Goal: Transaction & Acquisition: Purchase product/service

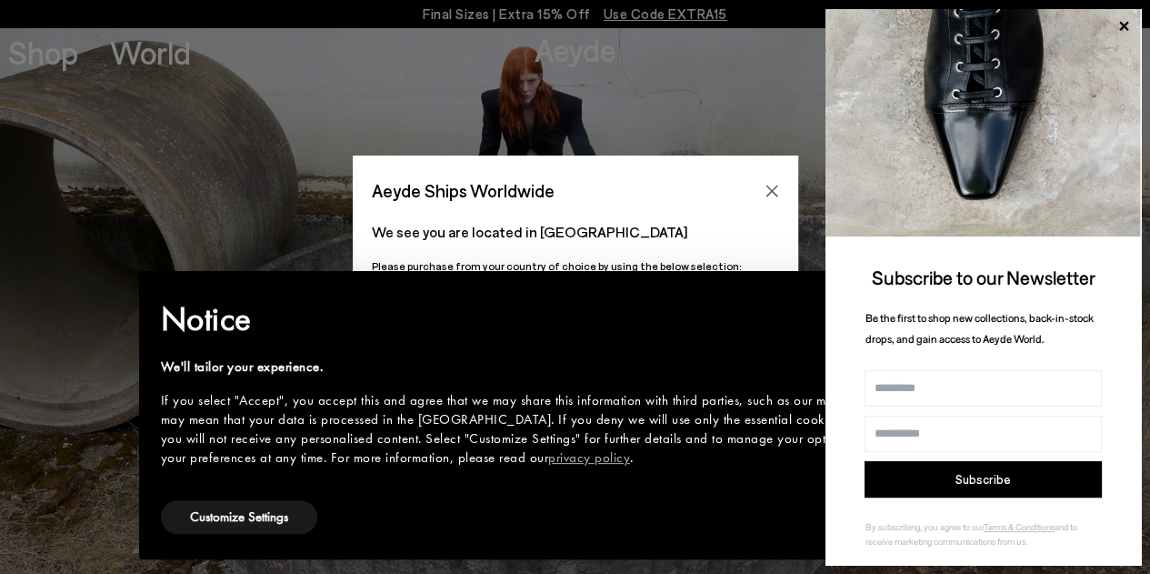
click at [764, 191] on icon "Close" at bounding box center [771, 191] width 15 height 15
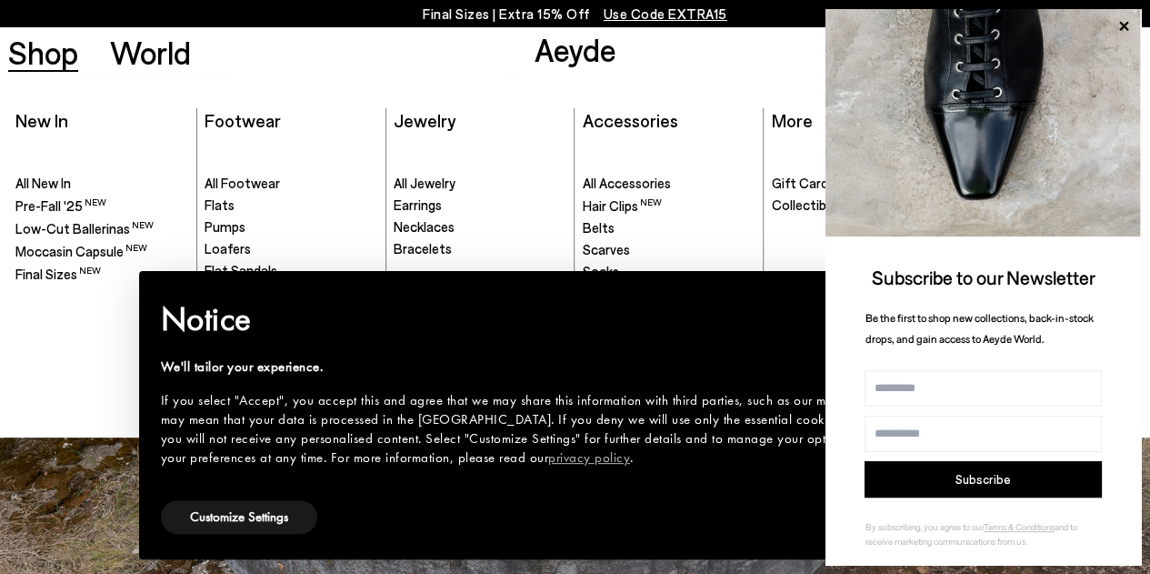
click at [57, 46] on link "Shop" at bounding box center [43, 52] width 70 height 32
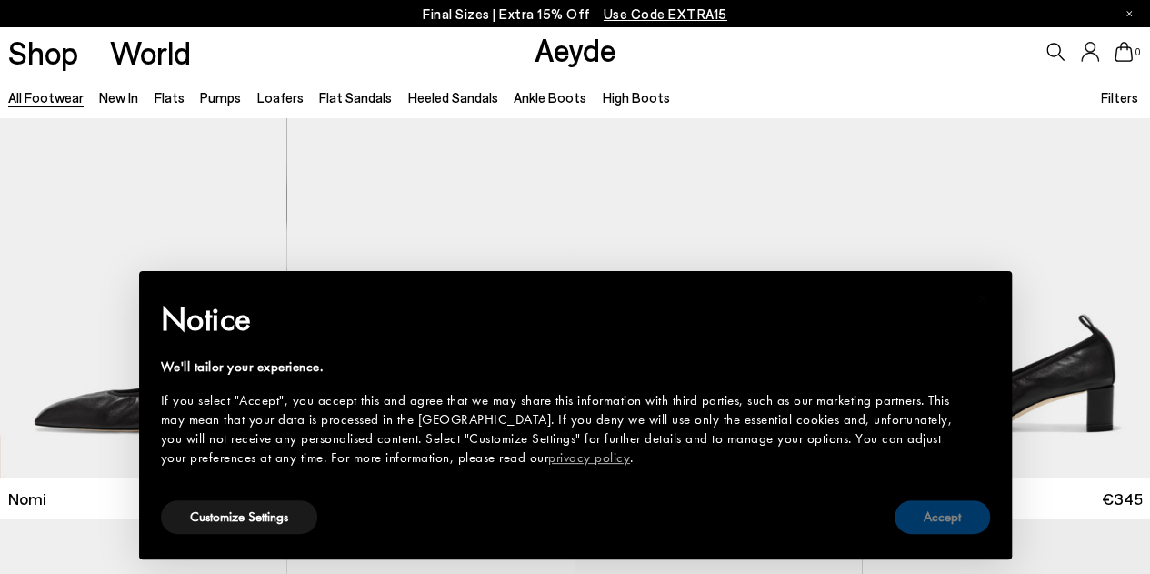
click at [936, 517] on button "Accept" at bounding box center [941, 517] width 95 height 34
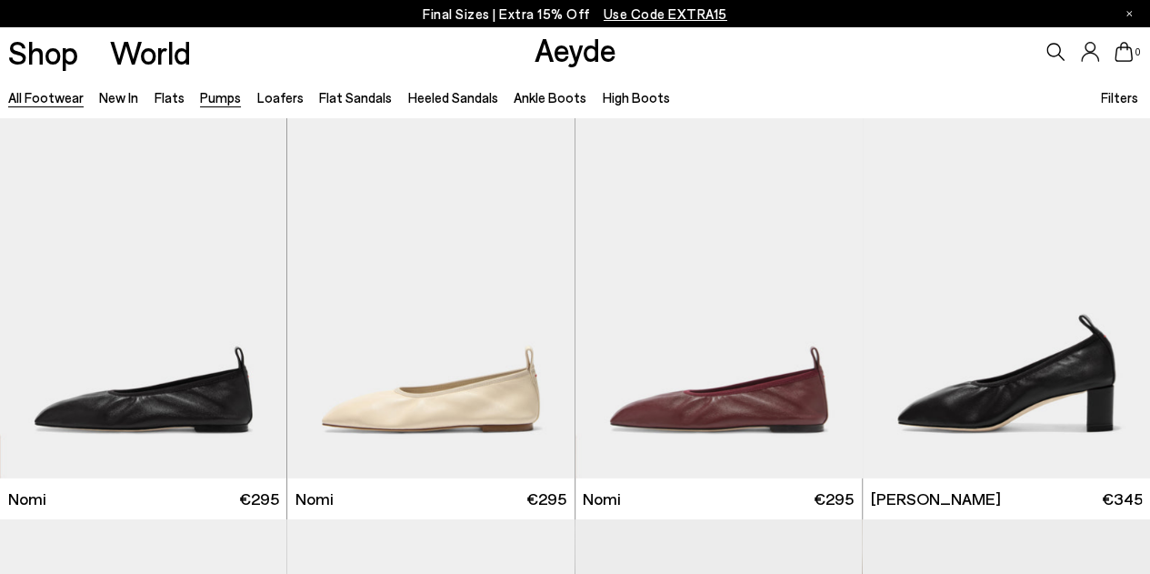
click at [215, 98] on link "Pumps" at bounding box center [220, 97] width 41 height 16
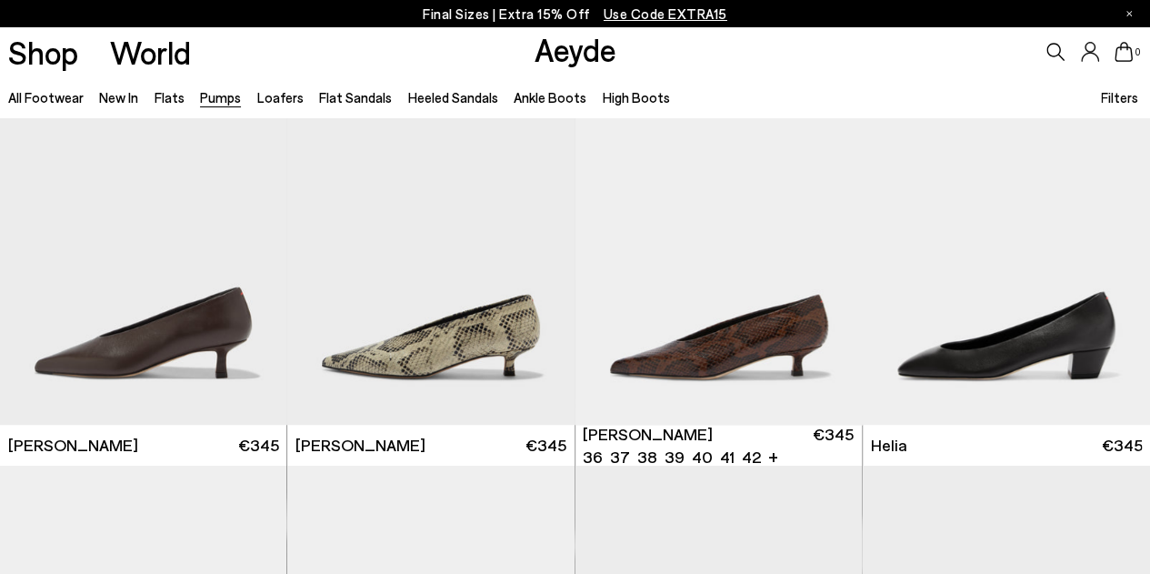
scroll to position [909, 0]
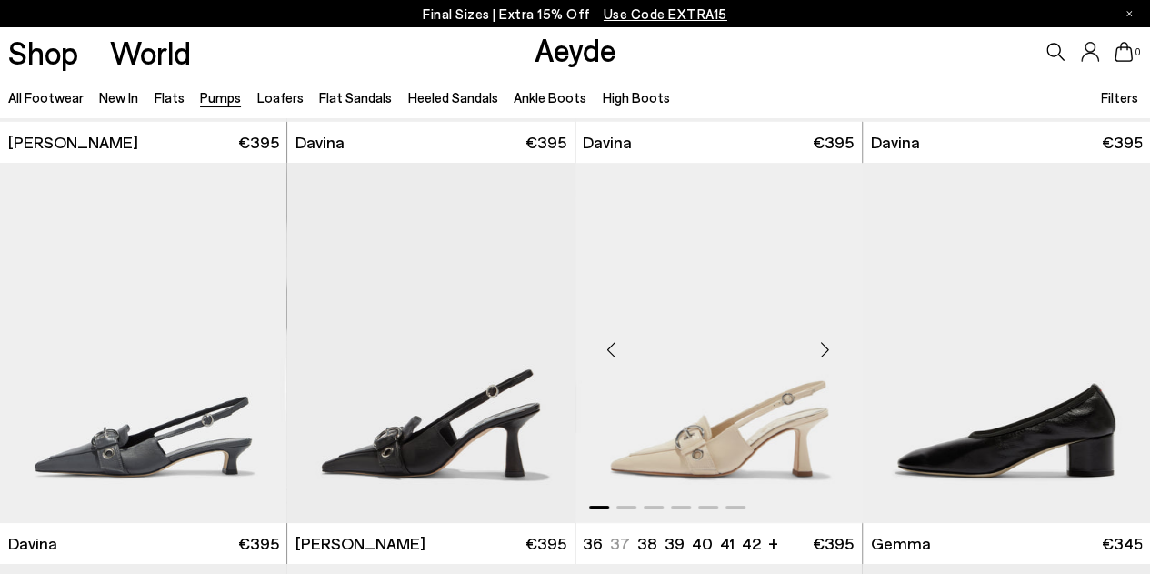
scroll to position [3272, 0]
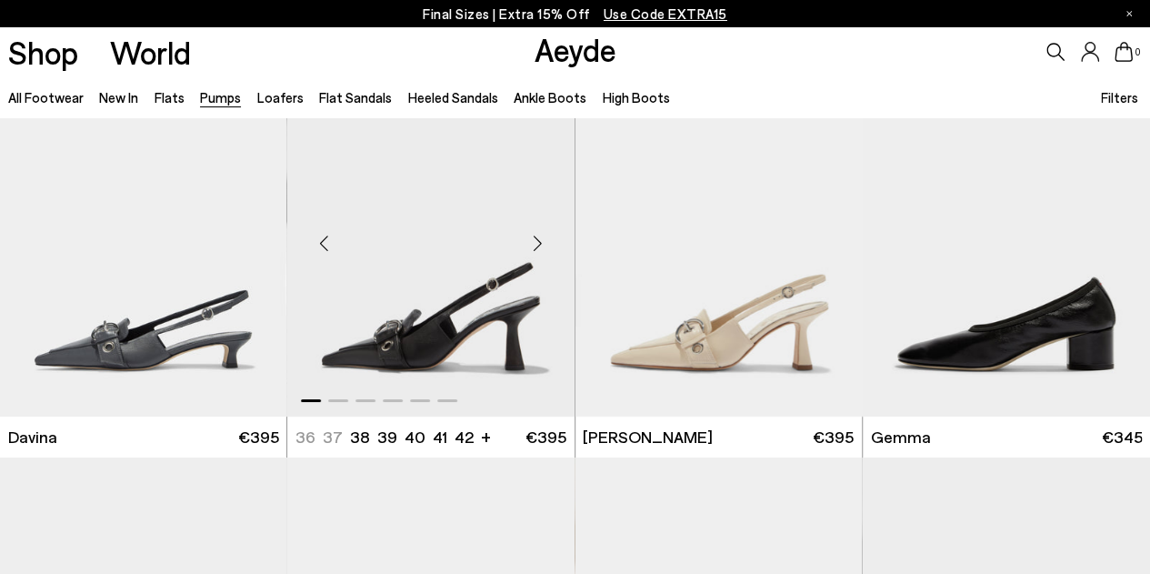
click at [539, 243] on div "Next slide" at bounding box center [538, 243] width 55 height 55
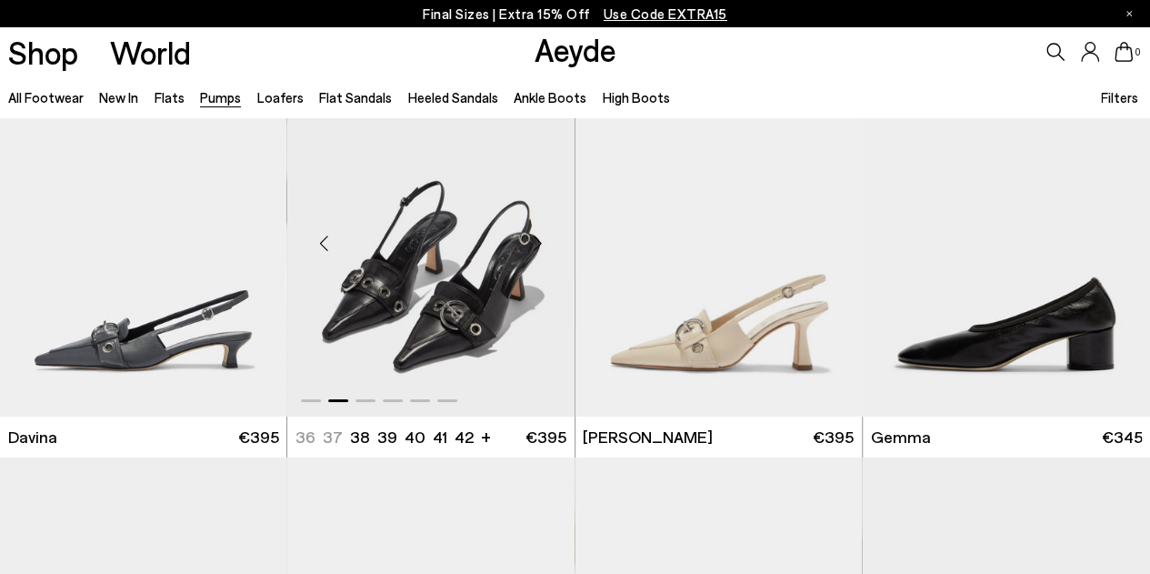
click at [539, 243] on div "Next slide" at bounding box center [538, 243] width 55 height 55
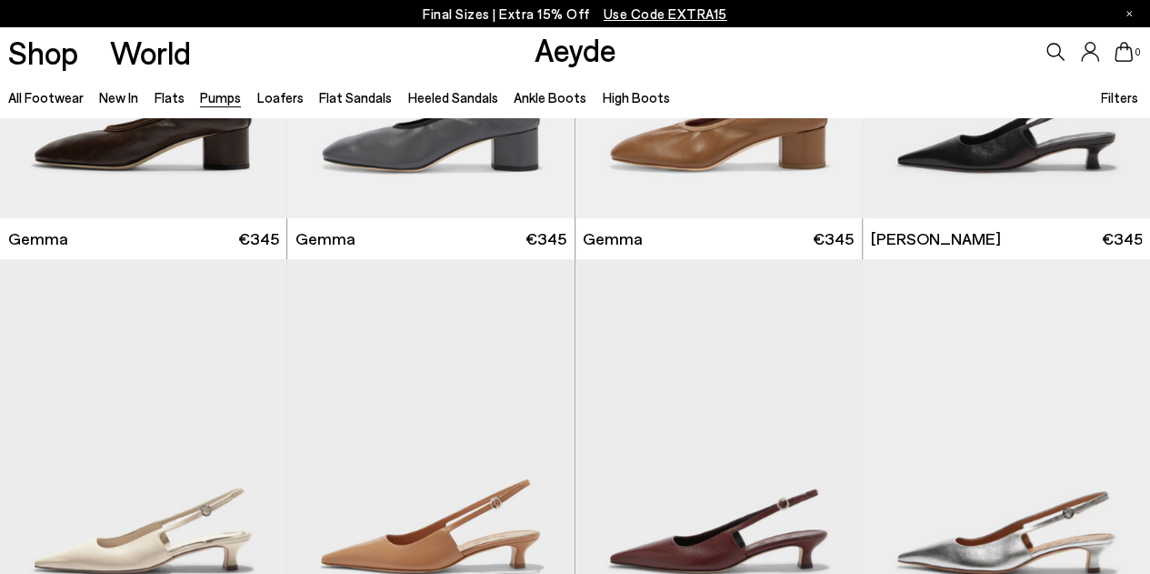
scroll to position [3999, 0]
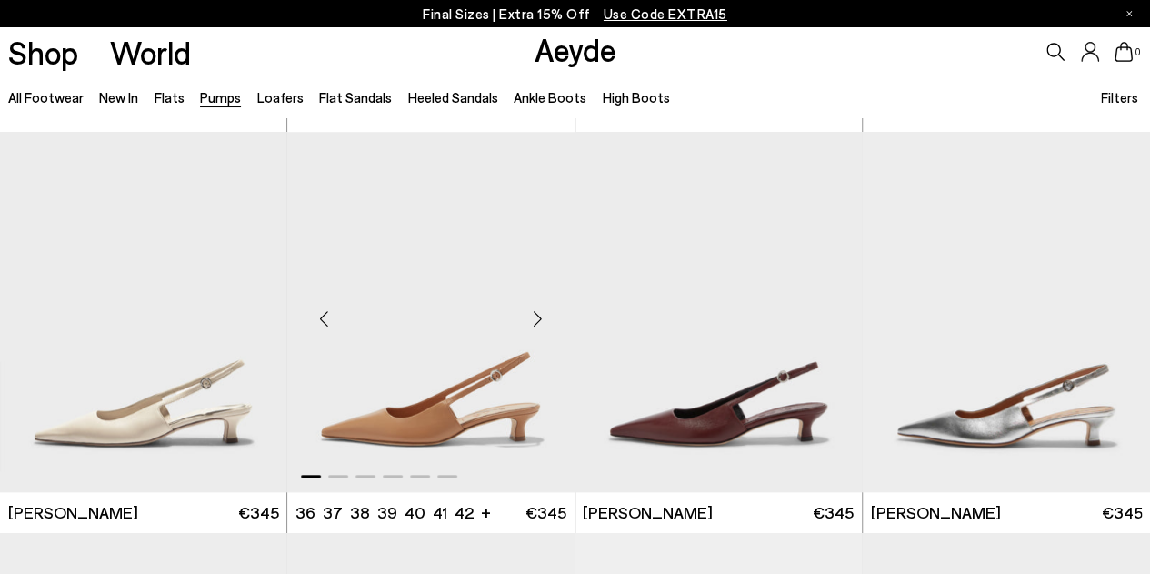
click at [533, 313] on div "Next slide" at bounding box center [538, 319] width 55 height 55
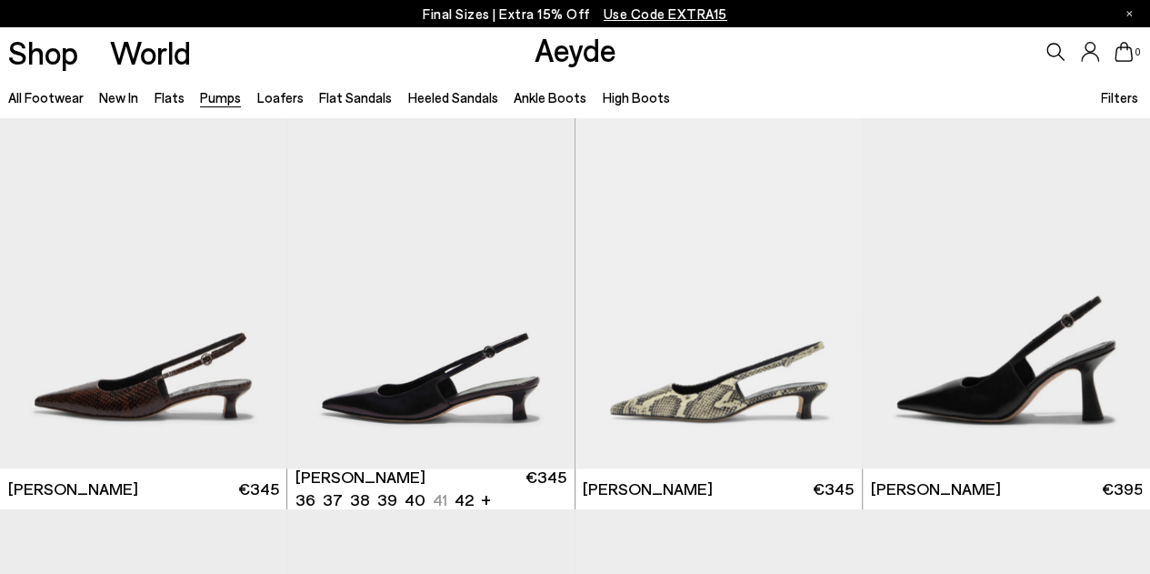
scroll to position [4545, 0]
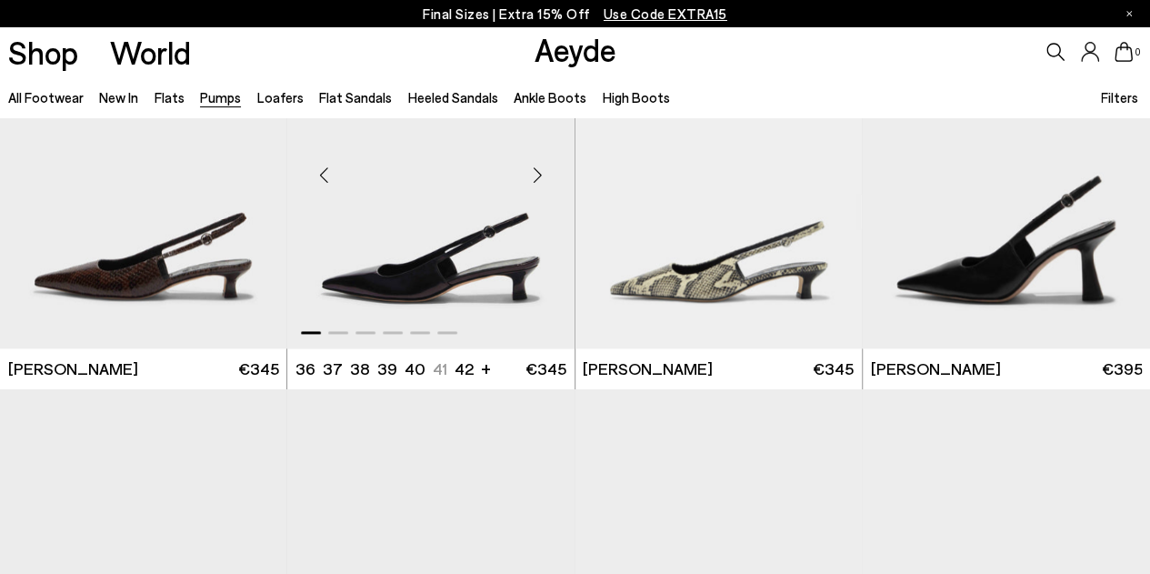
click at [534, 172] on div "Next slide" at bounding box center [538, 174] width 55 height 55
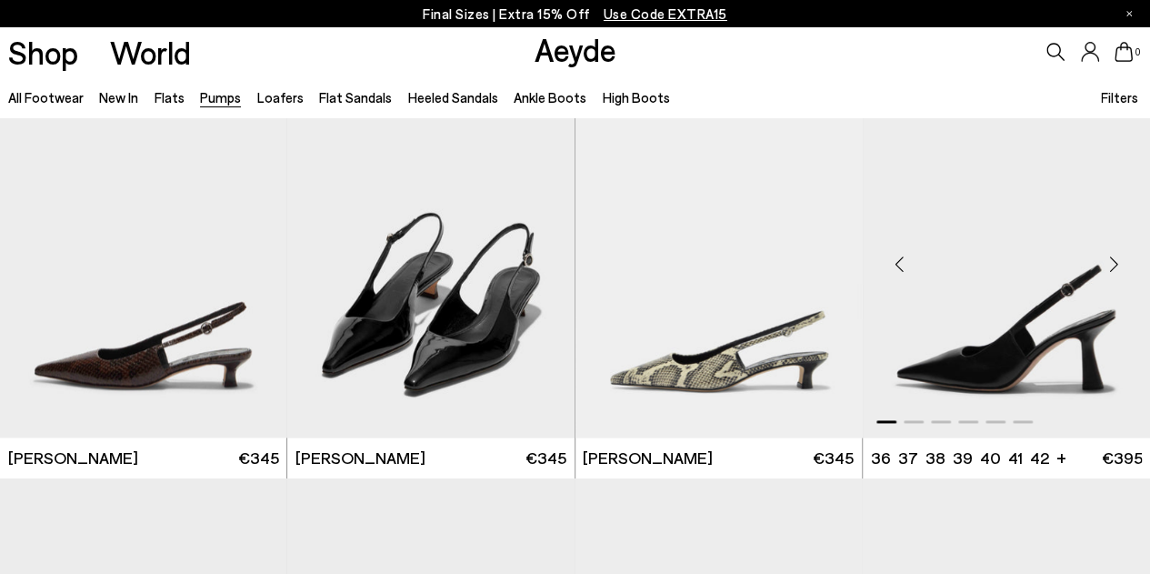
scroll to position [4454, 0]
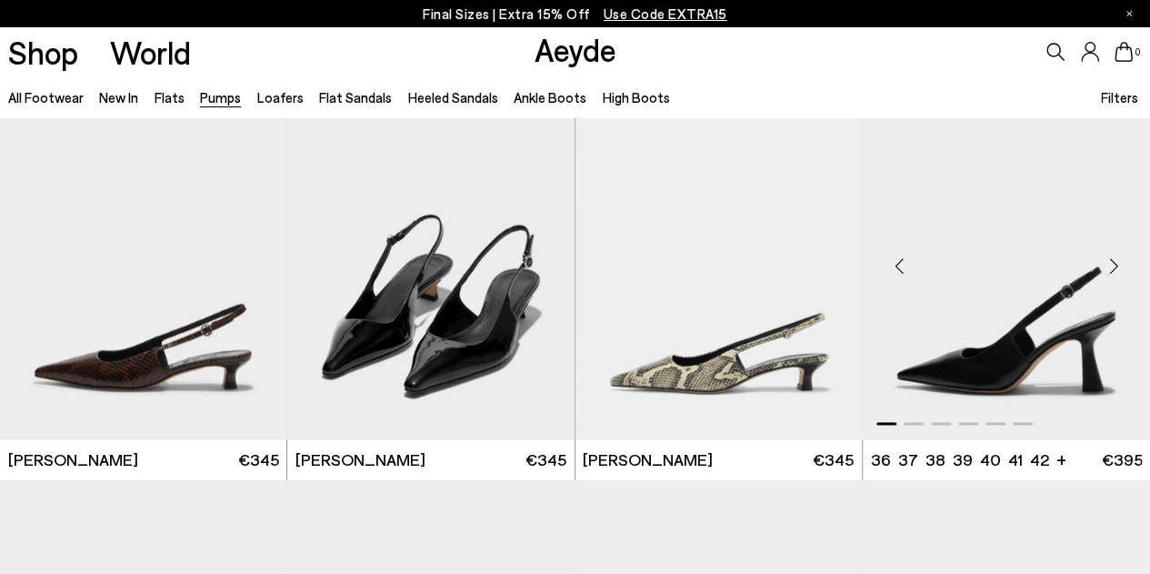
click at [1120, 262] on div "Next slide" at bounding box center [1113, 265] width 55 height 55
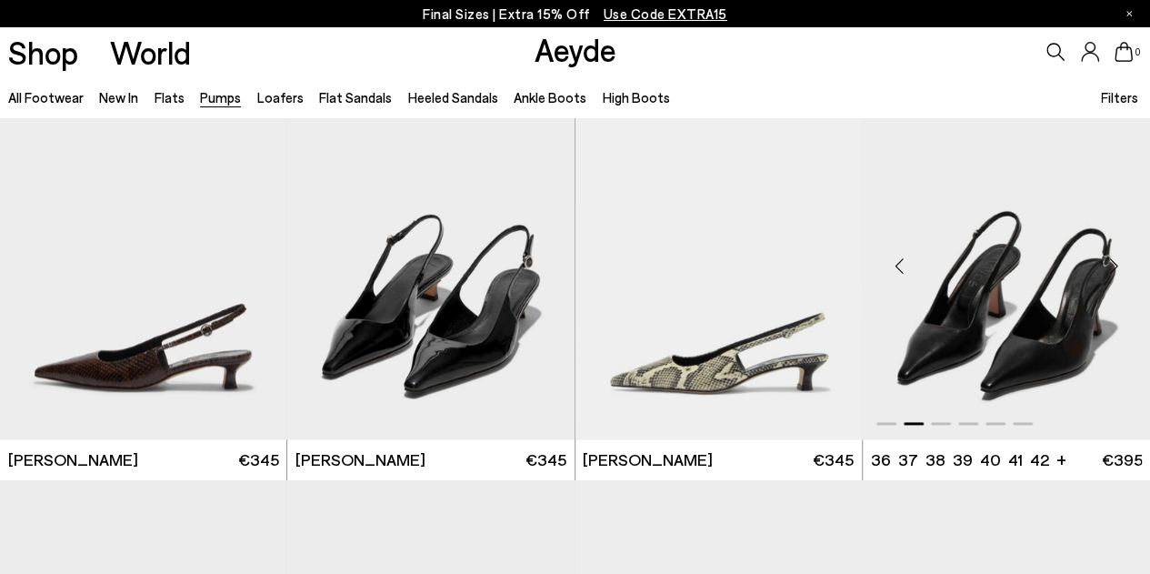
click at [1119, 262] on div "Next slide" at bounding box center [1113, 265] width 55 height 55
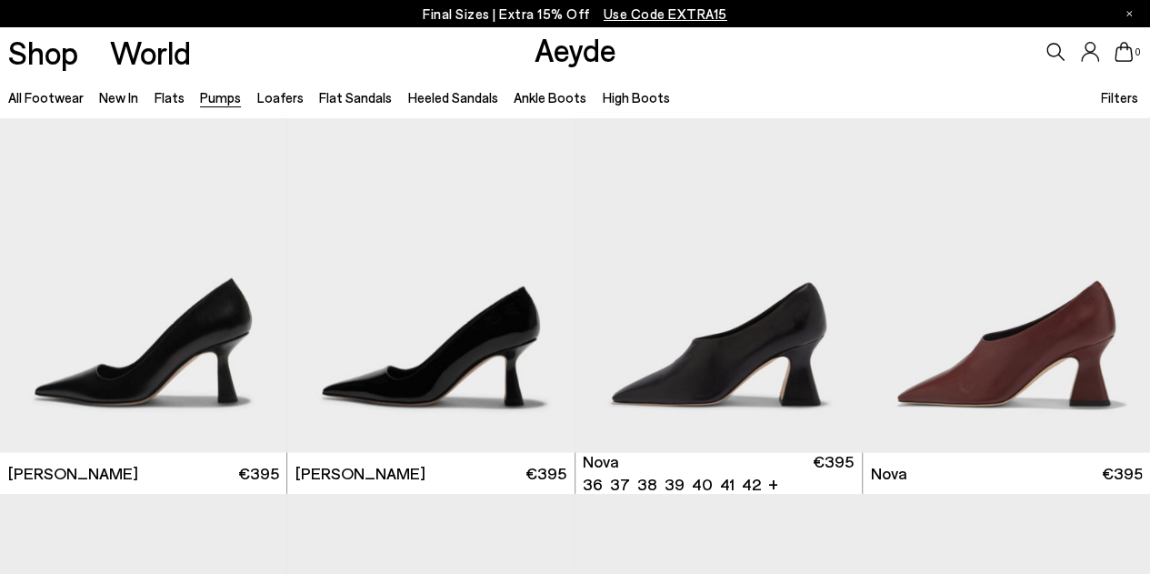
scroll to position [5272, 0]
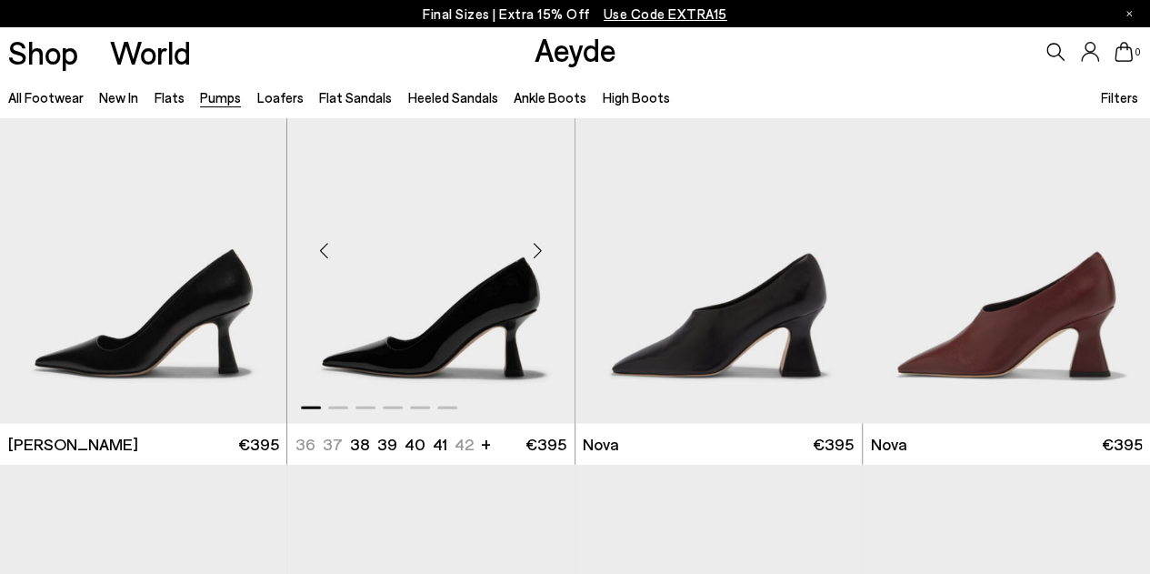
click at [536, 252] on div "Next slide" at bounding box center [538, 250] width 55 height 55
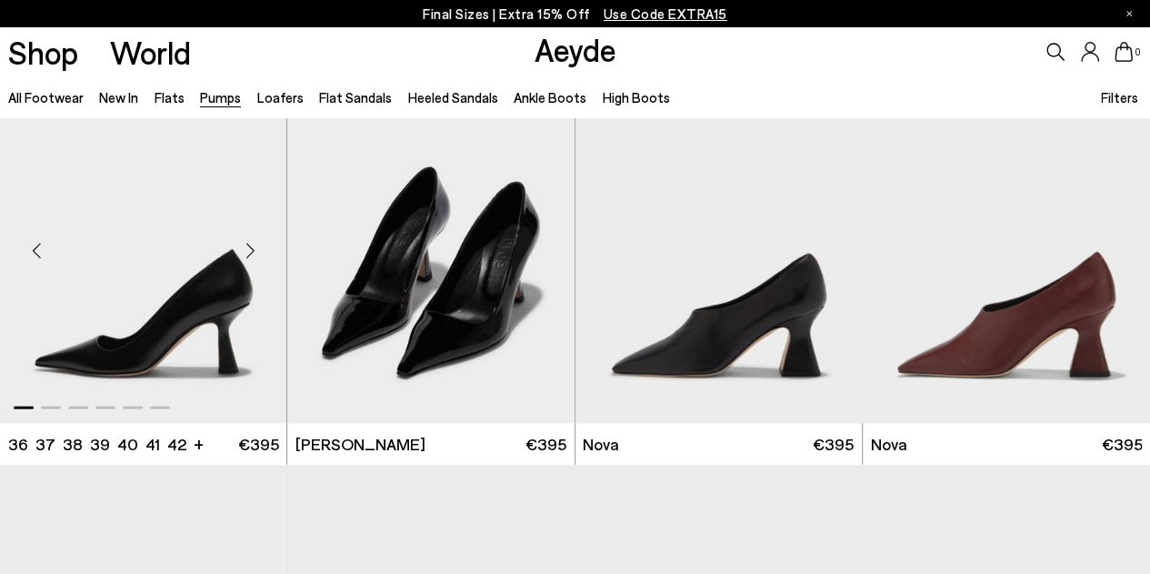
click at [245, 247] on div "Next slide" at bounding box center [250, 250] width 55 height 55
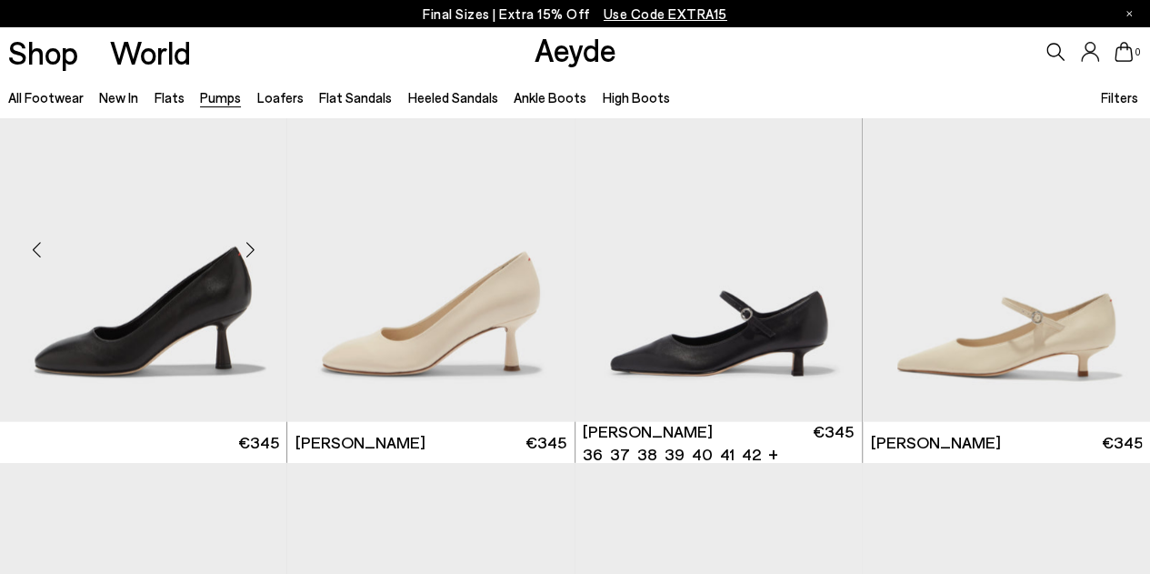
scroll to position [5726, 0]
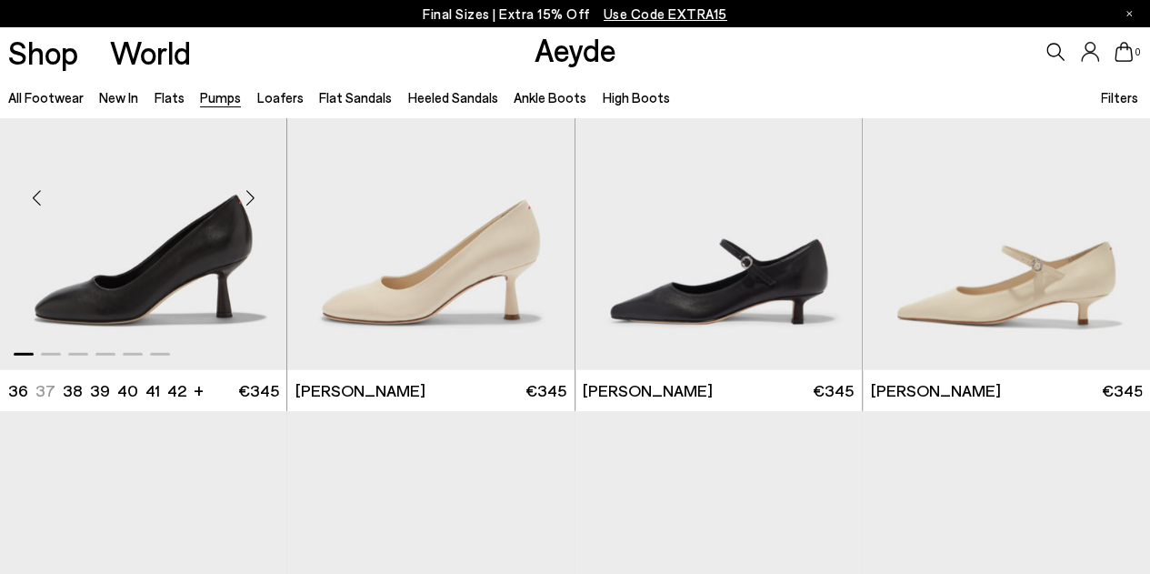
click at [239, 204] on div "Next slide" at bounding box center [250, 197] width 55 height 55
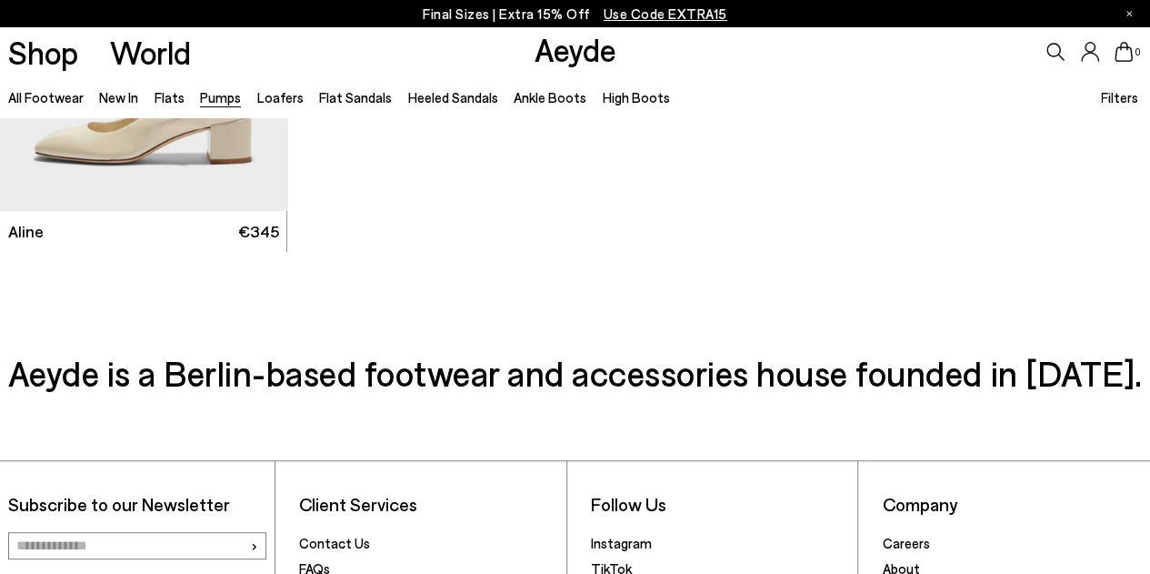
scroll to position [6544, 0]
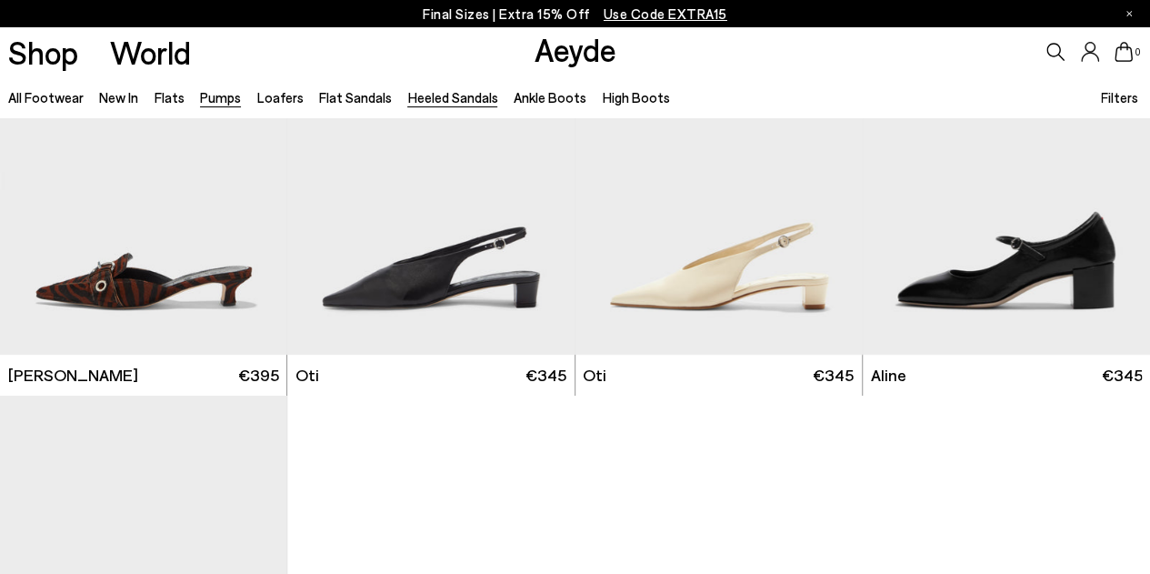
click at [449, 93] on link "Heeled Sandals" at bounding box center [452, 97] width 90 height 16
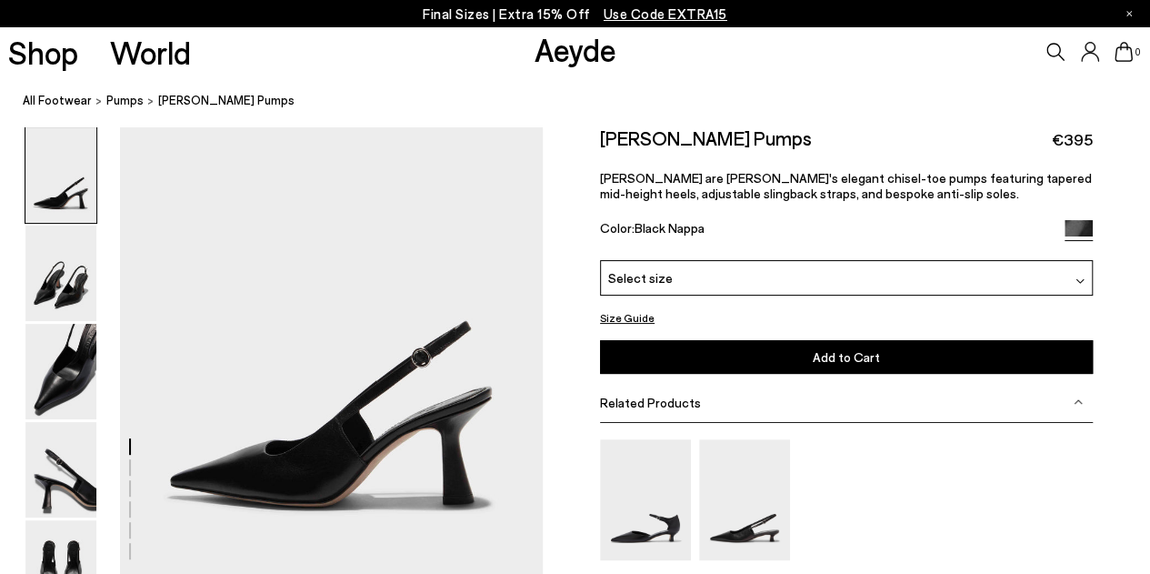
click at [722, 270] on div "Select size" at bounding box center [846, 277] width 493 height 35
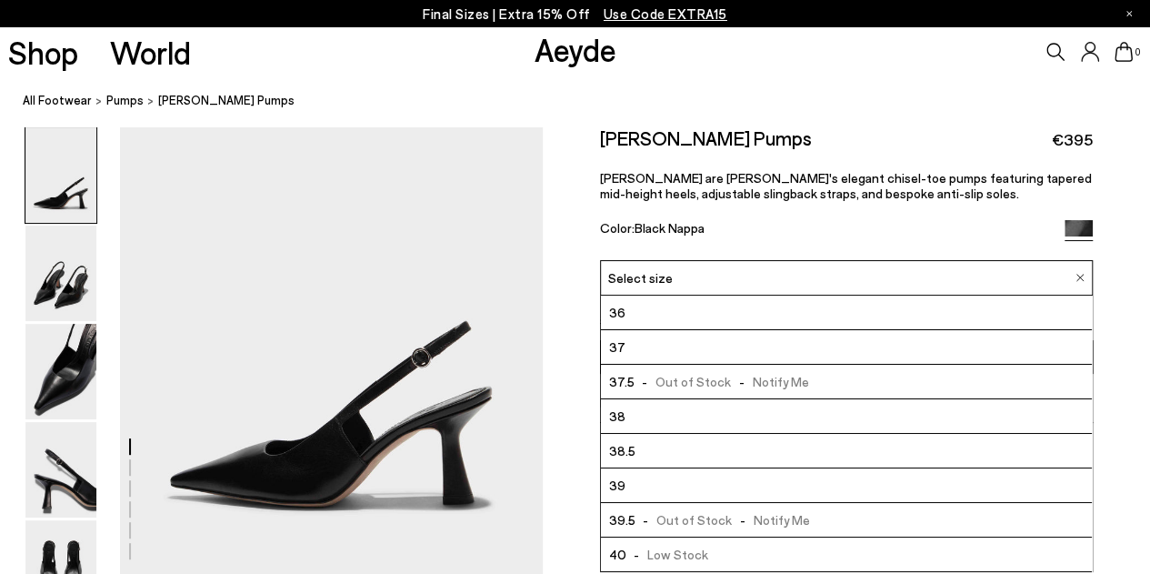
click at [674, 479] on li "39" at bounding box center [846, 485] width 491 height 35
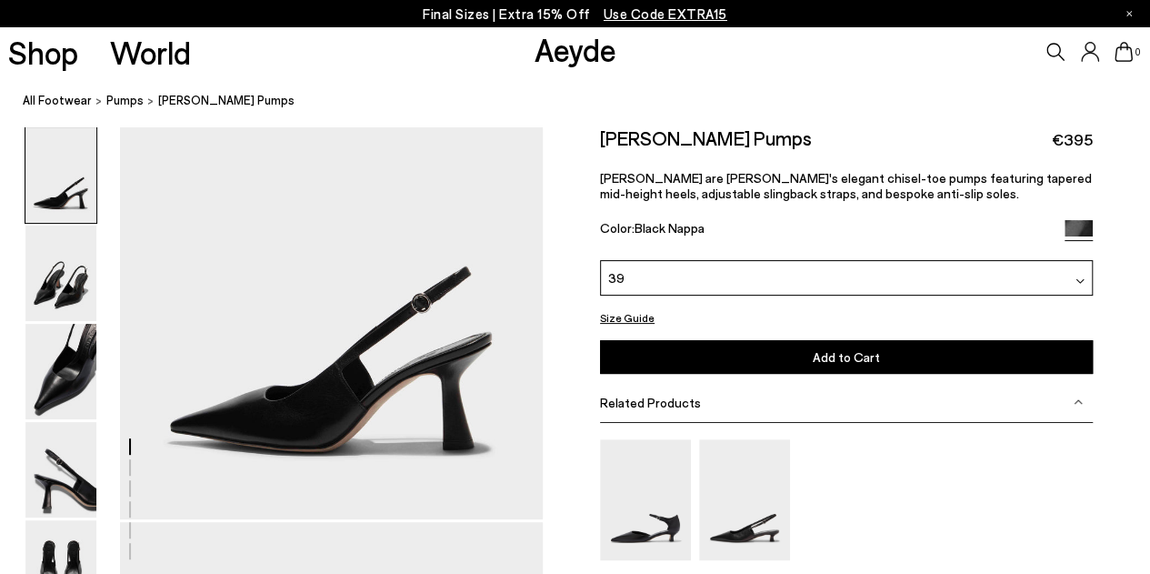
scroll to position [182, 0]
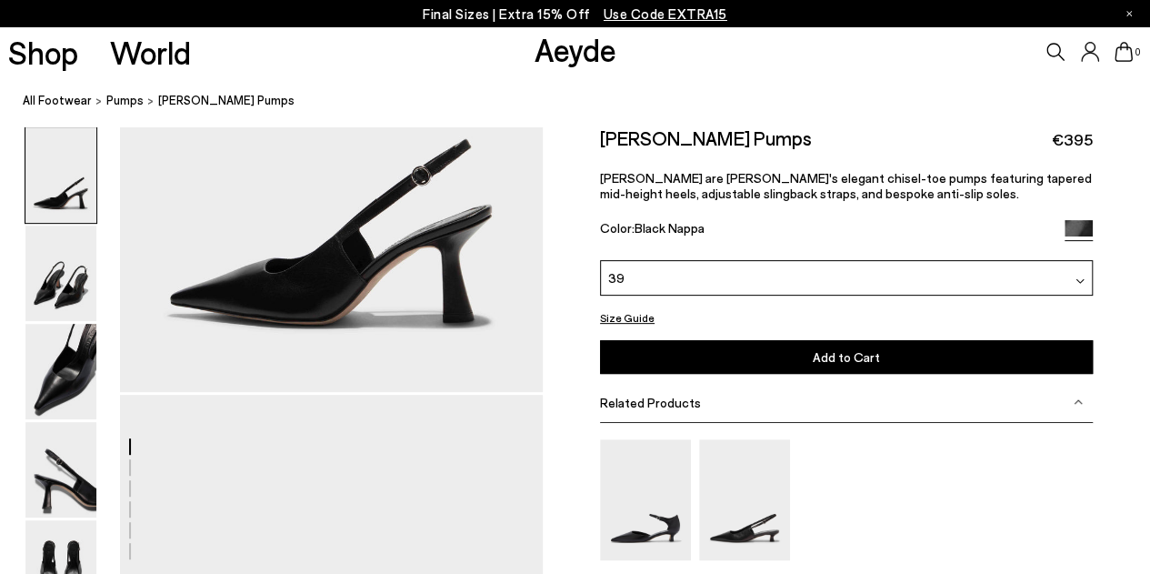
click at [607, 311] on button "Size Guide" at bounding box center [627, 317] width 55 height 23
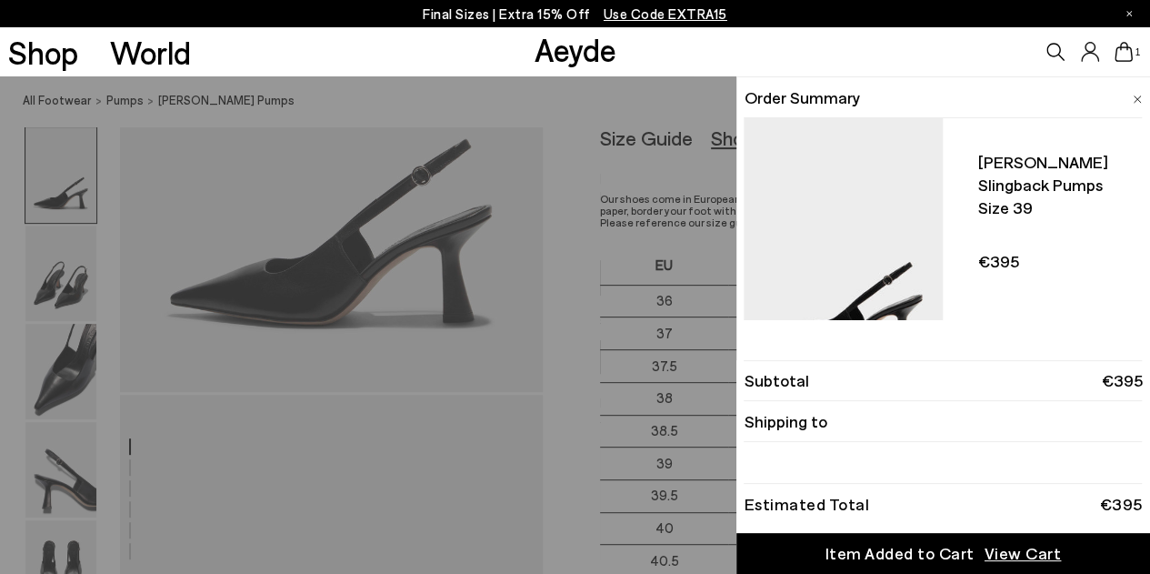
click at [564, 174] on div "Quick Add Color Size View Details Order Summary Fernanda slingback pumps Size 3…" at bounding box center [575, 324] width 1150 height 497
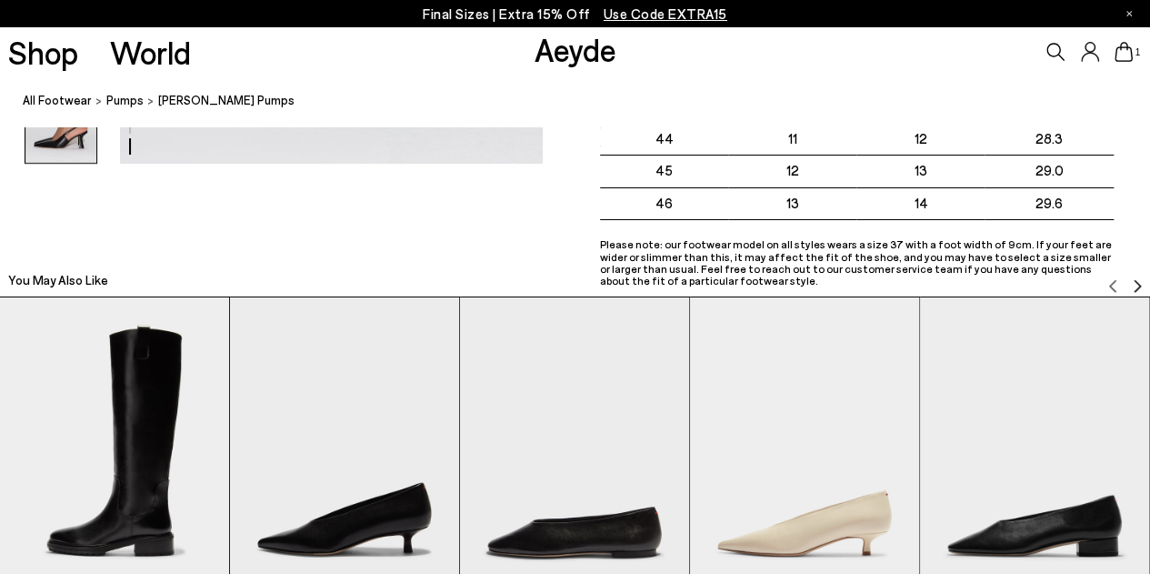
scroll to position [2818, 0]
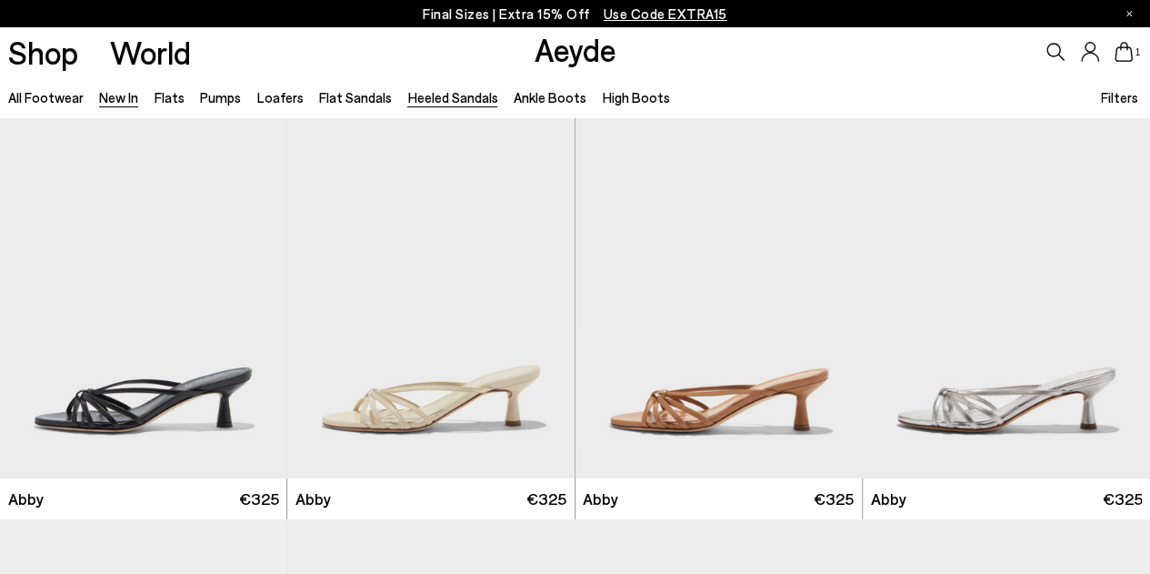
click at [122, 103] on link "New In" at bounding box center [118, 97] width 39 height 16
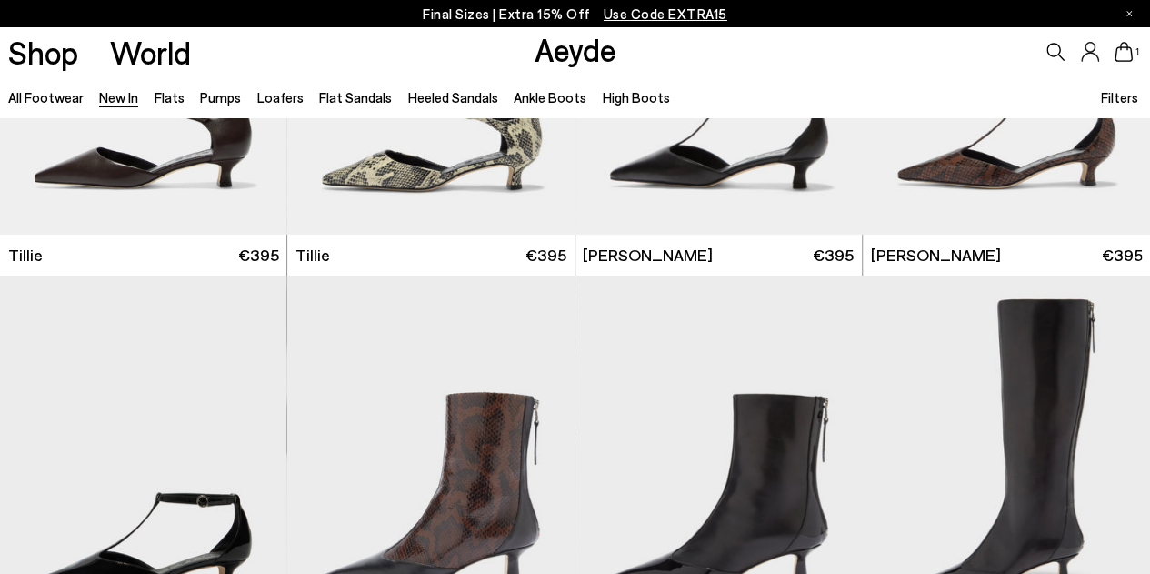
scroll to position [3818, 0]
